Goal: Task Accomplishment & Management: Manage account settings

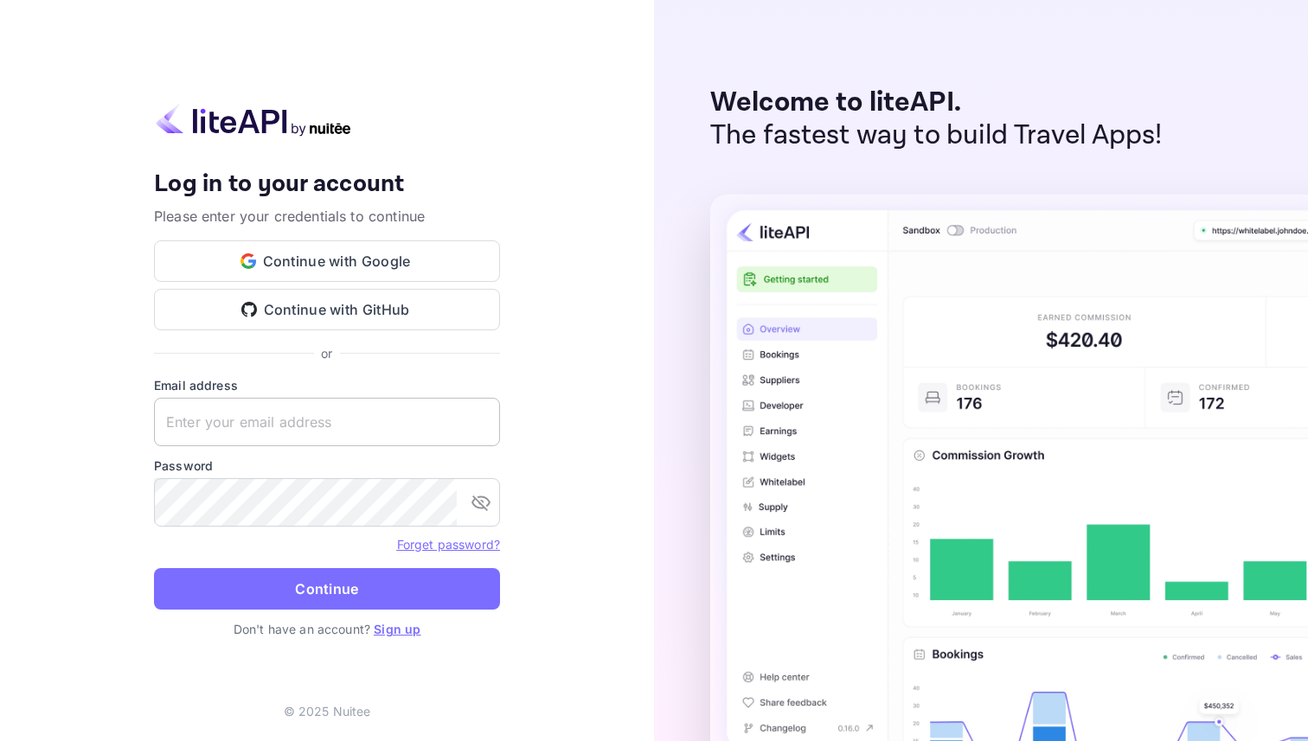
click at [256, 432] on input "text" at bounding box center [327, 422] width 346 height 48
type input "[EMAIL_ADDRESS][DOMAIN_NAME]"
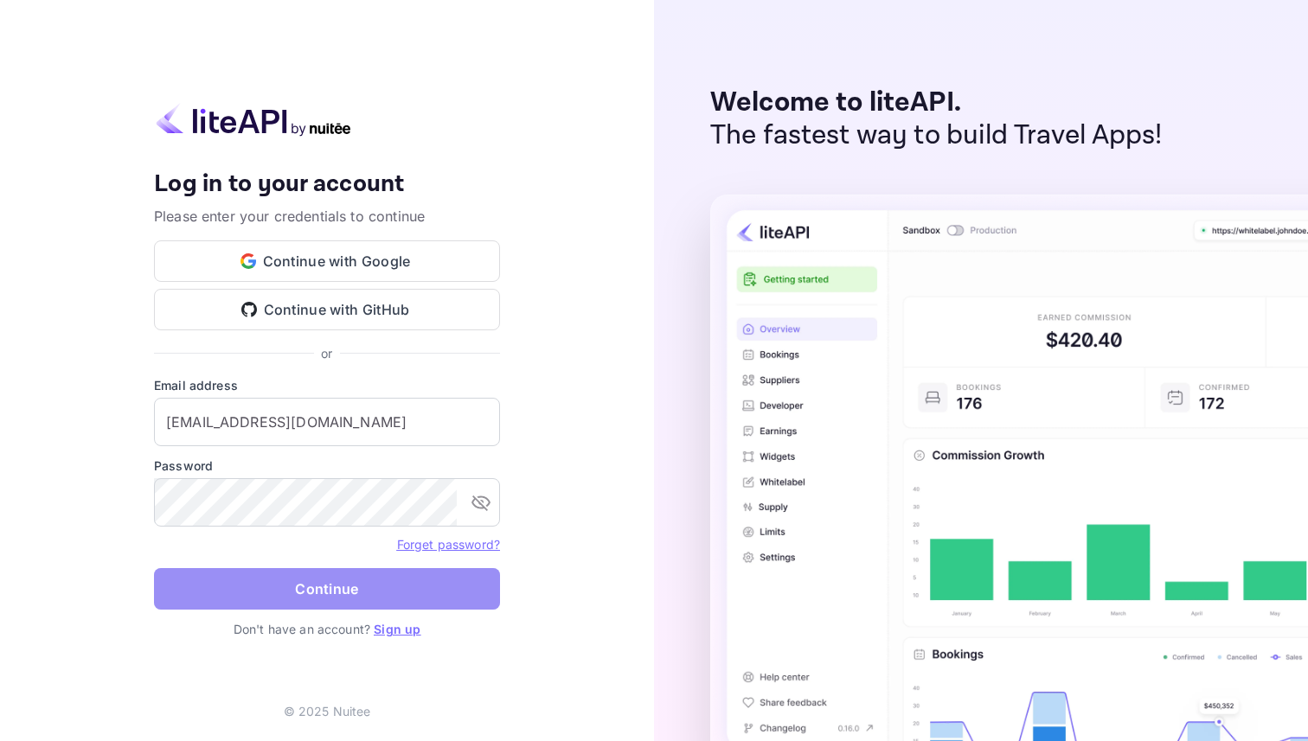
click at [298, 578] on button "Continue" at bounding box center [327, 589] width 346 height 42
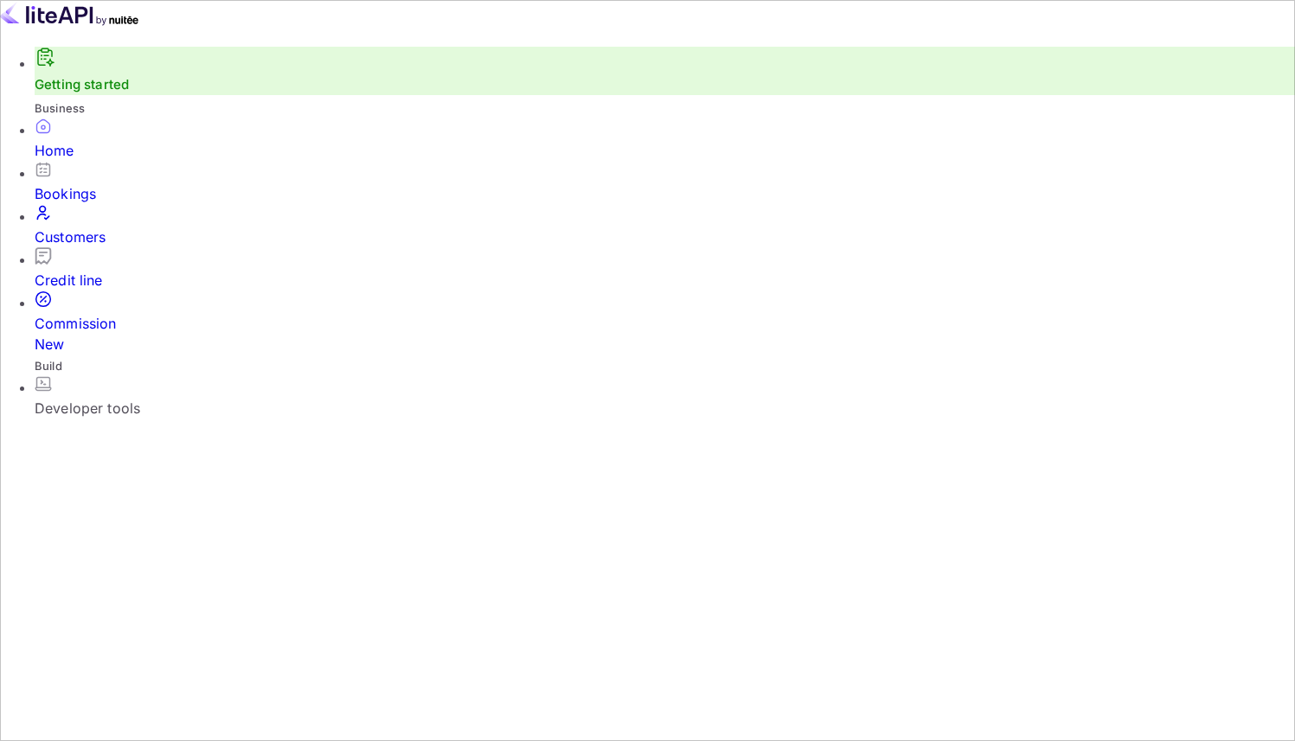
scroll to position [268, 319]
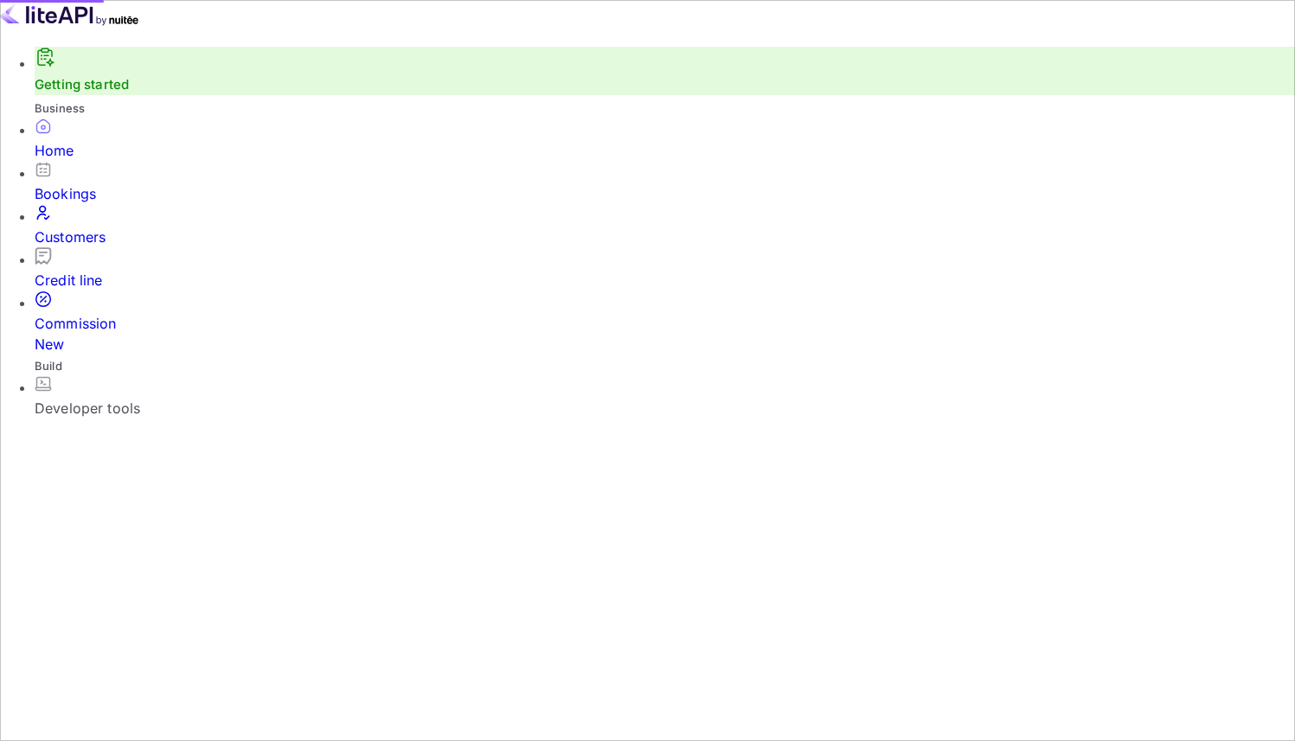
scroll to position [14, 14]
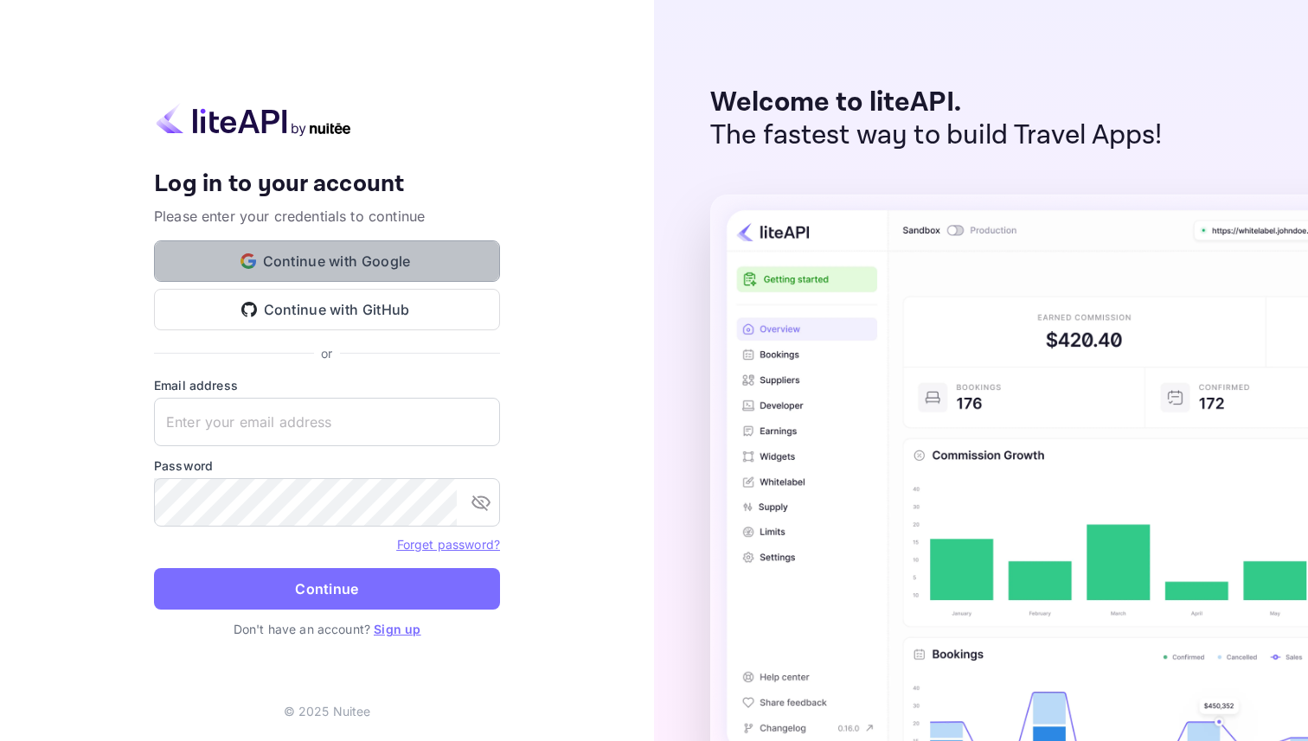
click at [299, 250] on button "Continue with Google" at bounding box center [327, 261] width 346 height 42
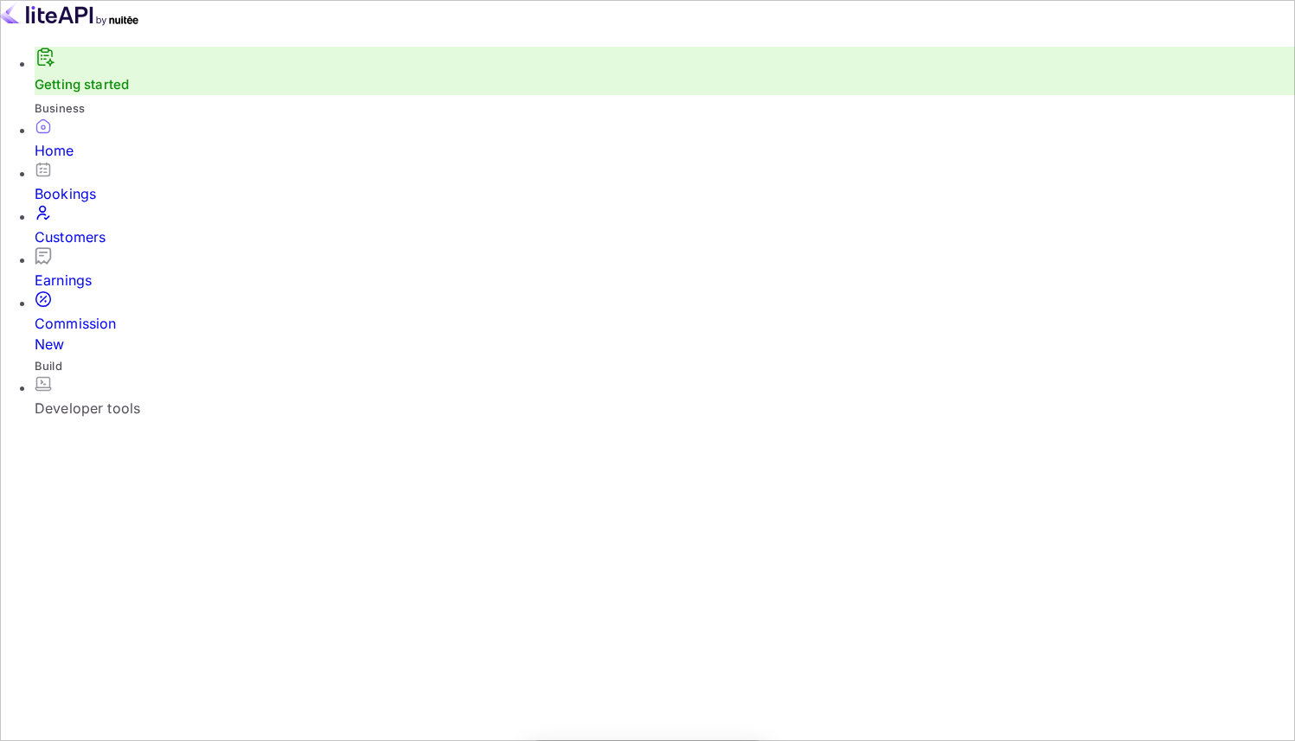
scroll to position [268, 319]
